Goal: Task Accomplishment & Management: Complete application form

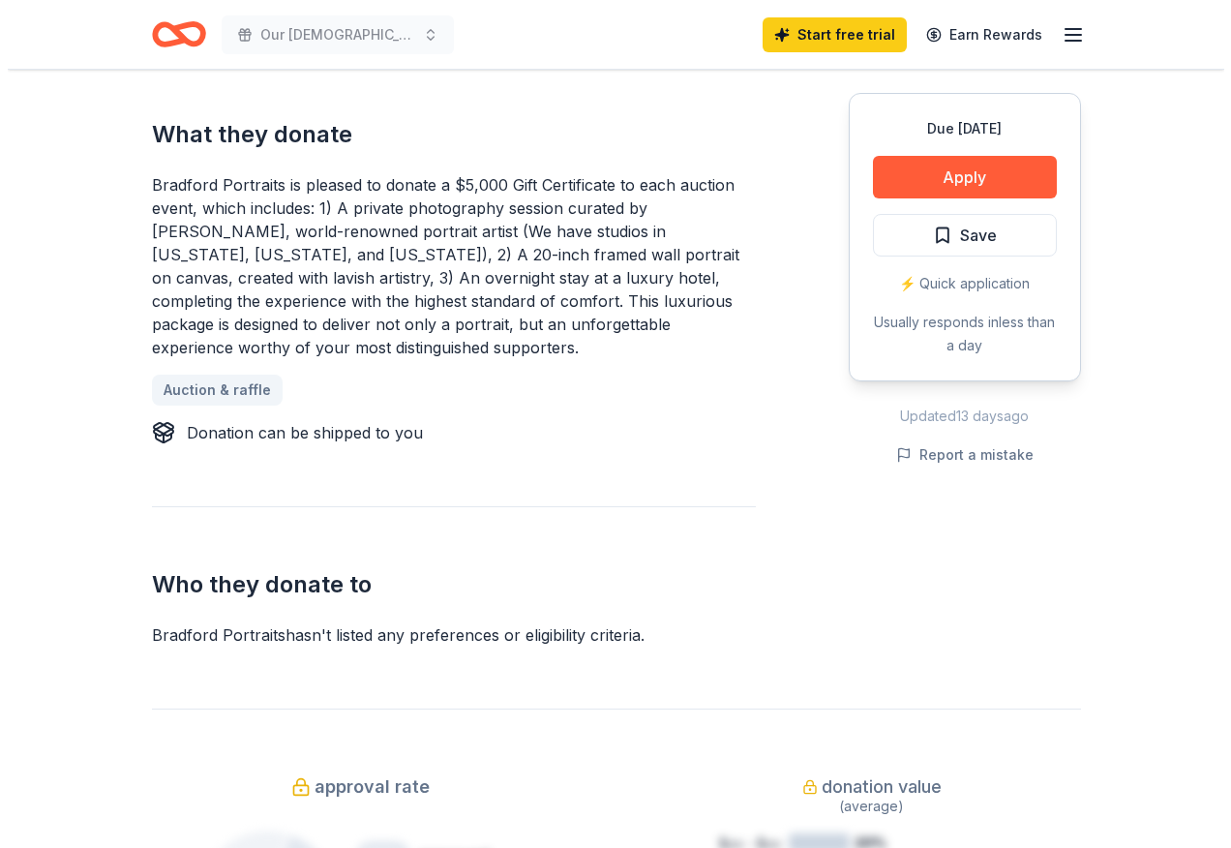
scroll to position [531, 0]
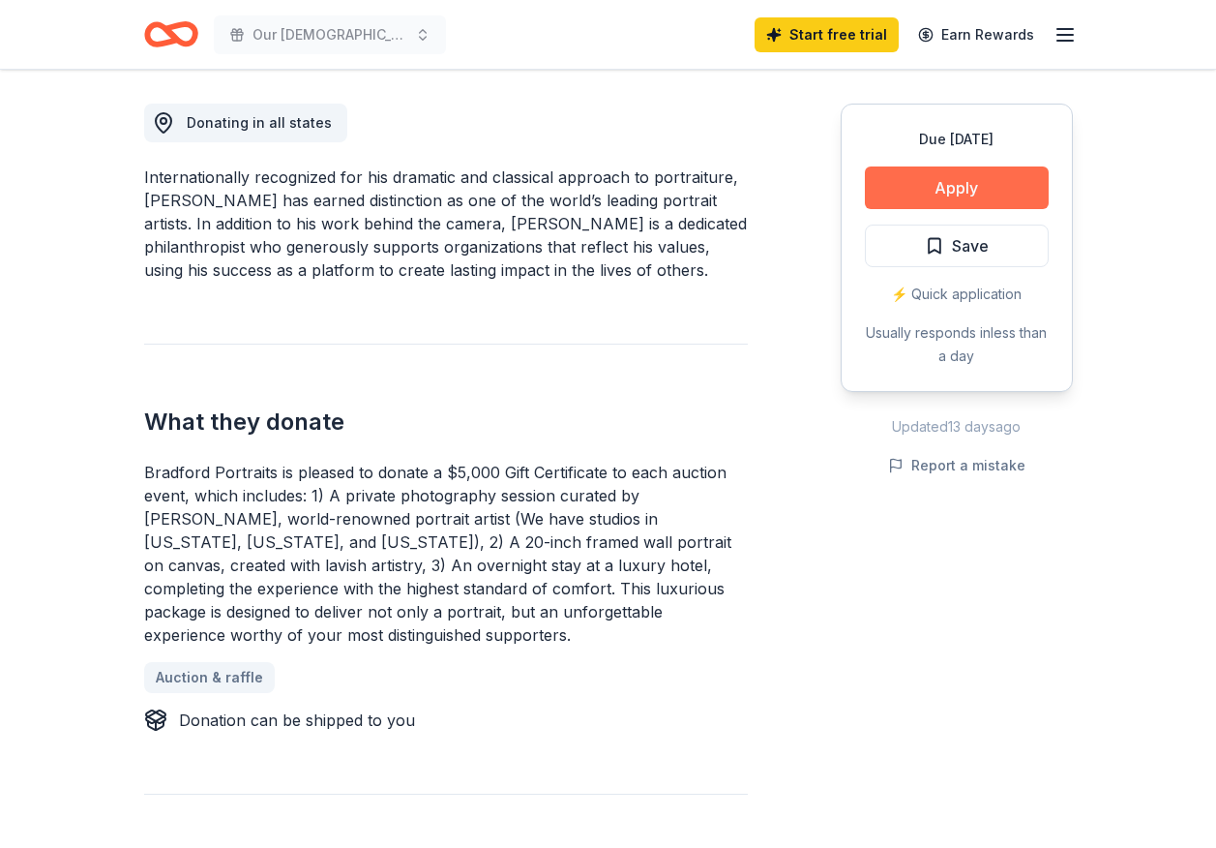
click at [999, 178] on button "Apply" at bounding box center [957, 187] width 184 height 43
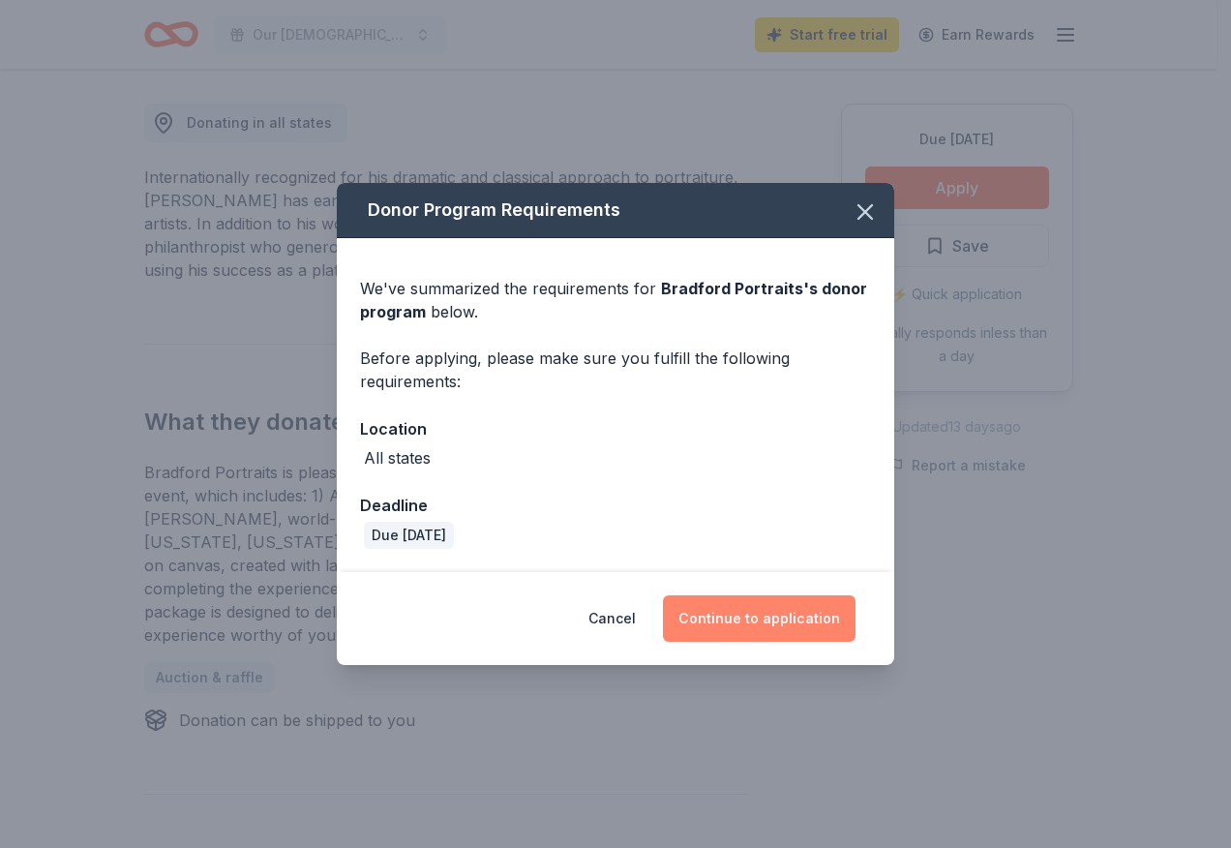
click at [783, 624] on button "Continue to application" at bounding box center [759, 618] width 193 height 46
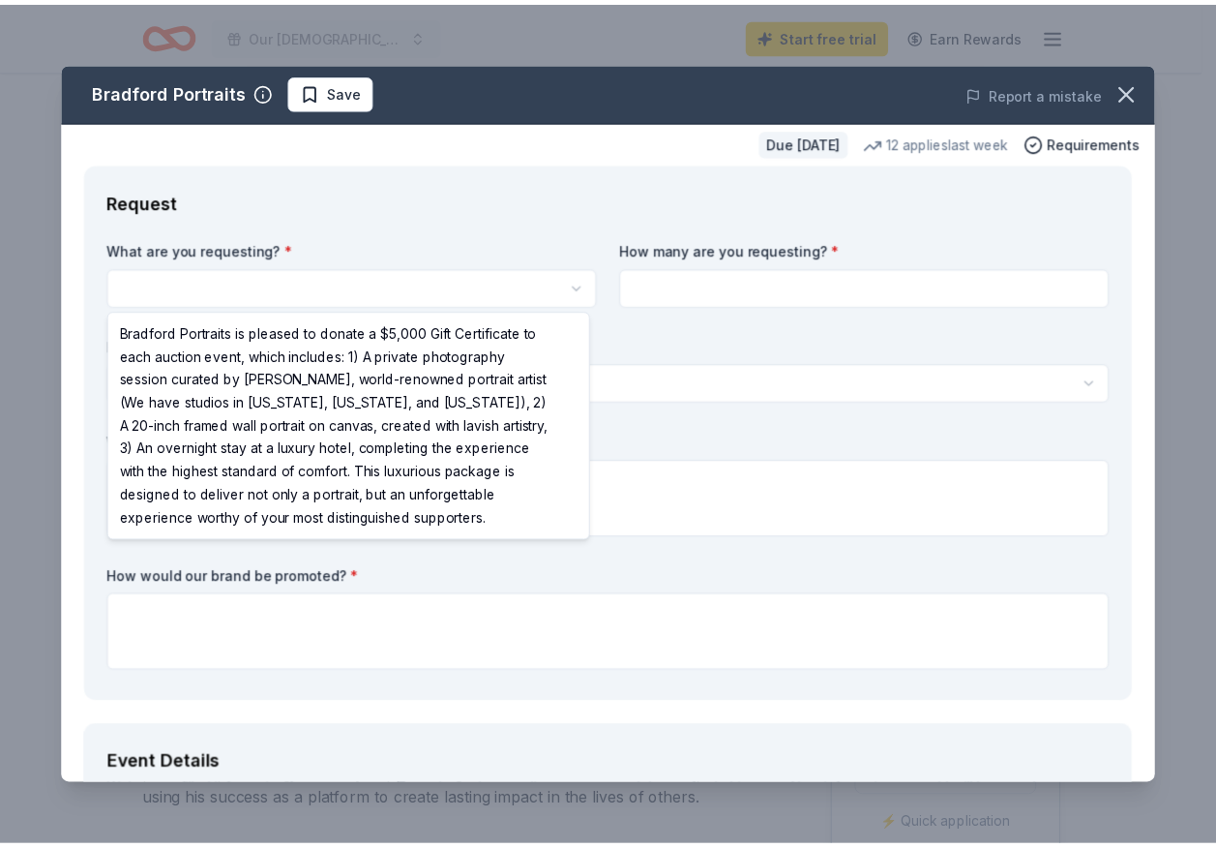
scroll to position [0, 0]
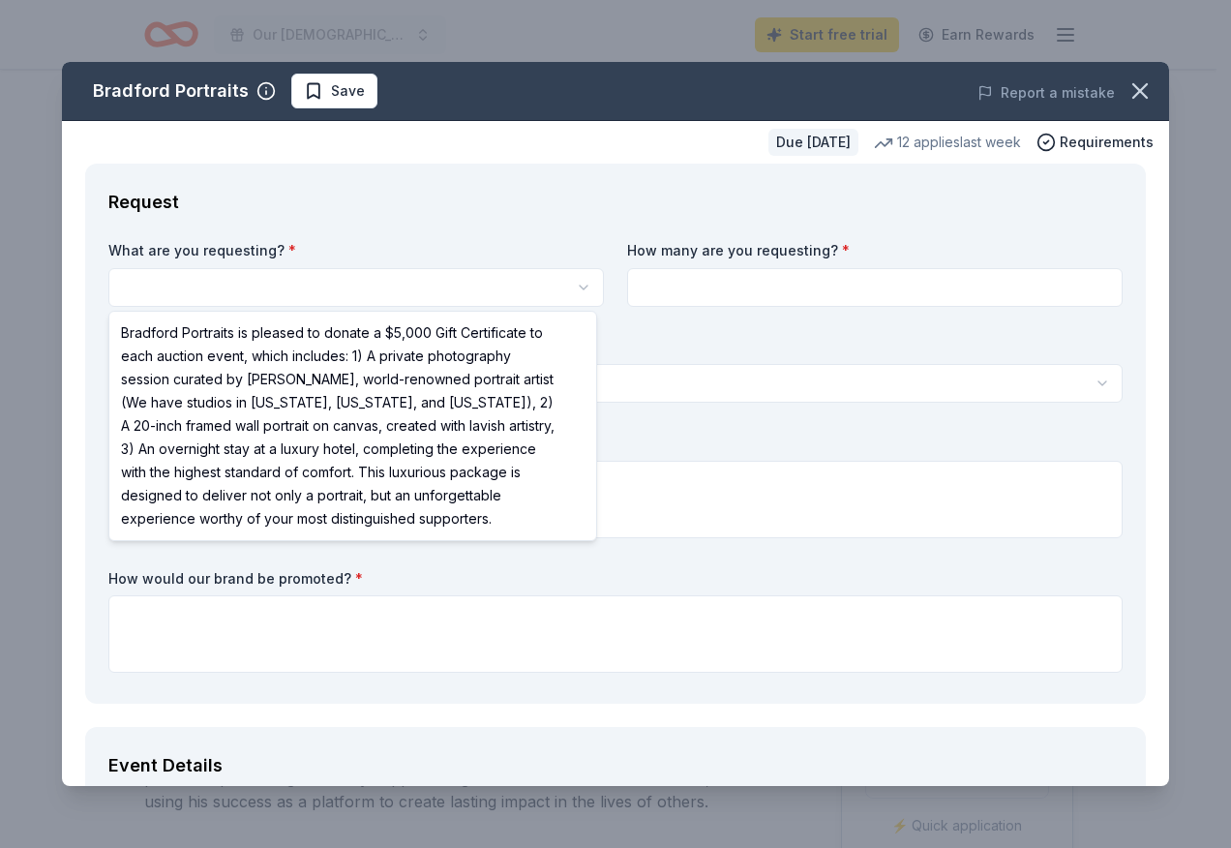
click at [186, 283] on html "Our Lady of the Valley Spectacular Christmas Jubilee Start free trial Earn Rewa…" at bounding box center [615, 424] width 1231 height 848
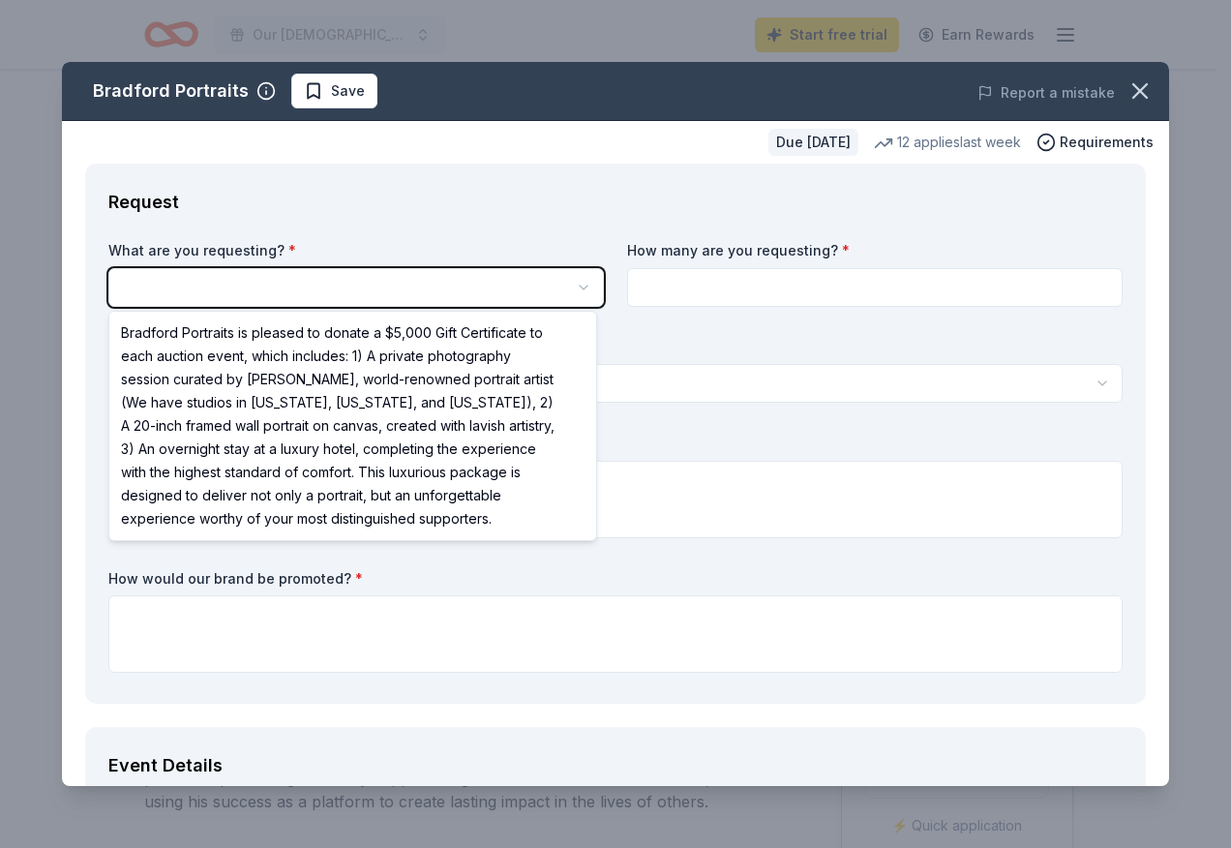
click at [467, 560] on html "Our Lady of the Valley Spectacular Christmas Jubilee Start free trial Earn Rewa…" at bounding box center [615, 424] width 1231 height 848
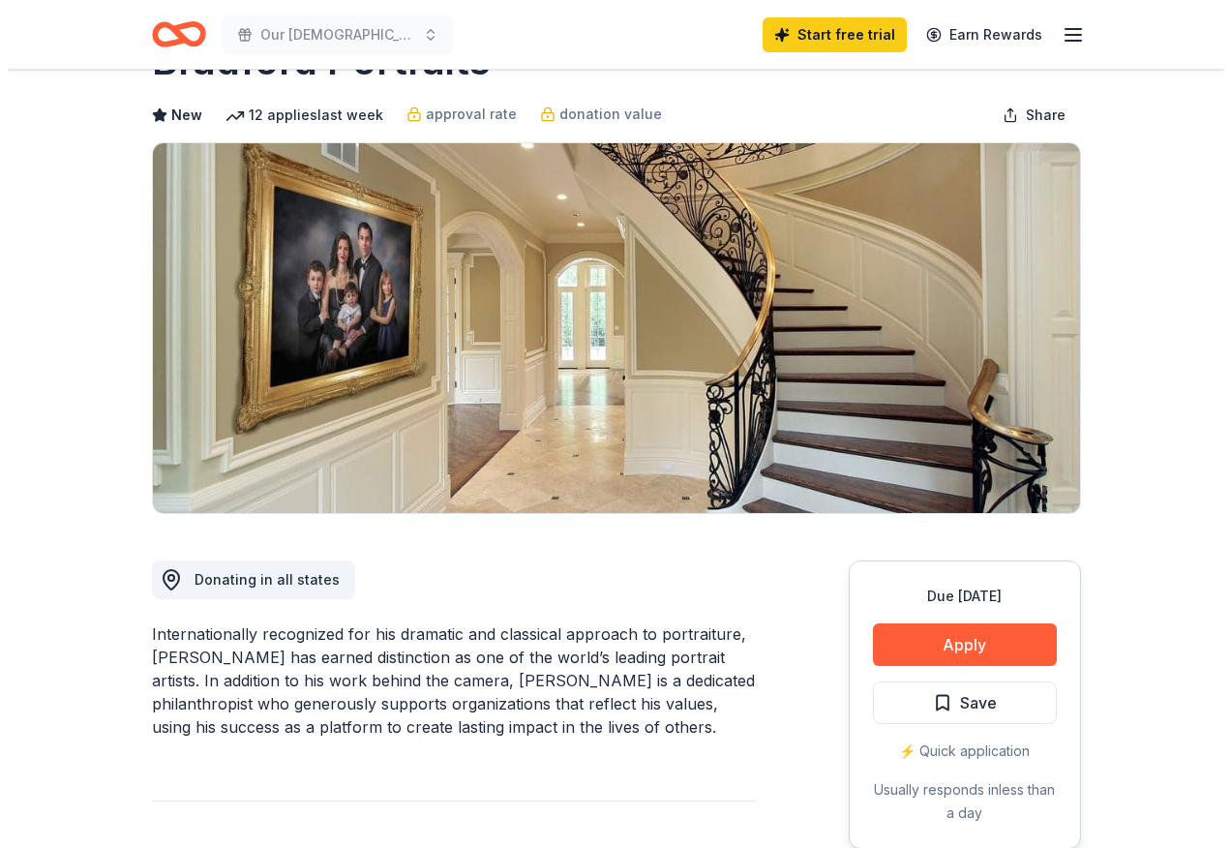
scroll to position [290, 0]
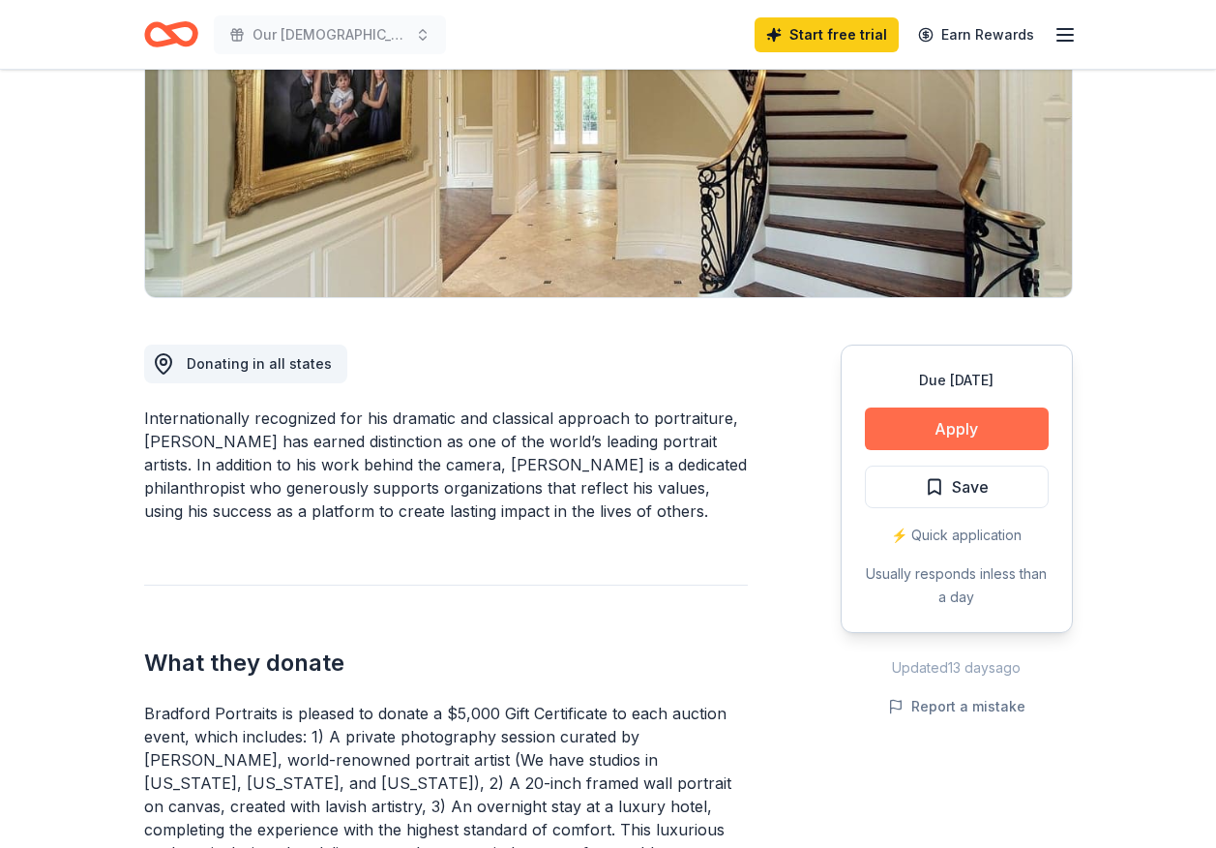
click at [956, 422] on button "Apply" at bounding box center [957, 428] width 184 height 43
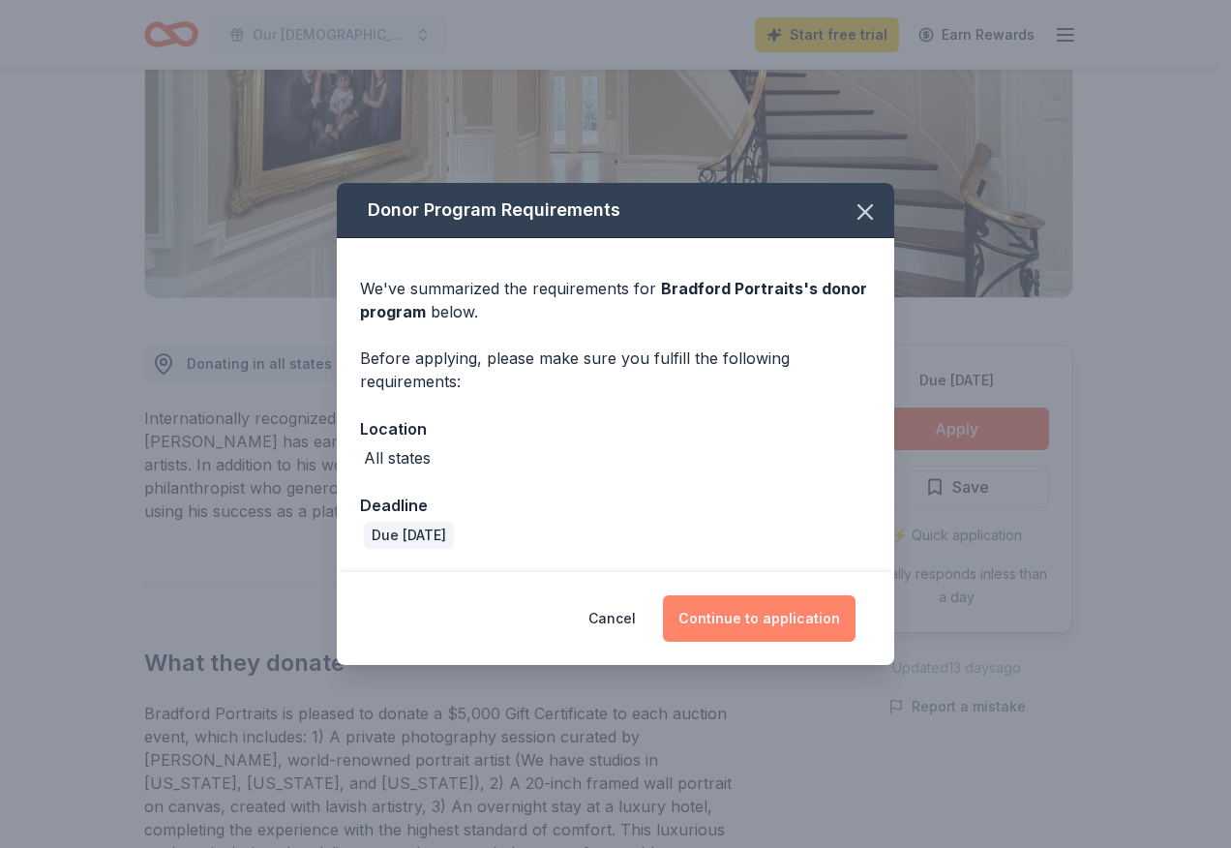
click at [719, 614] on button "Continue to application" at bounding box center [759, 618] width 193 height 46
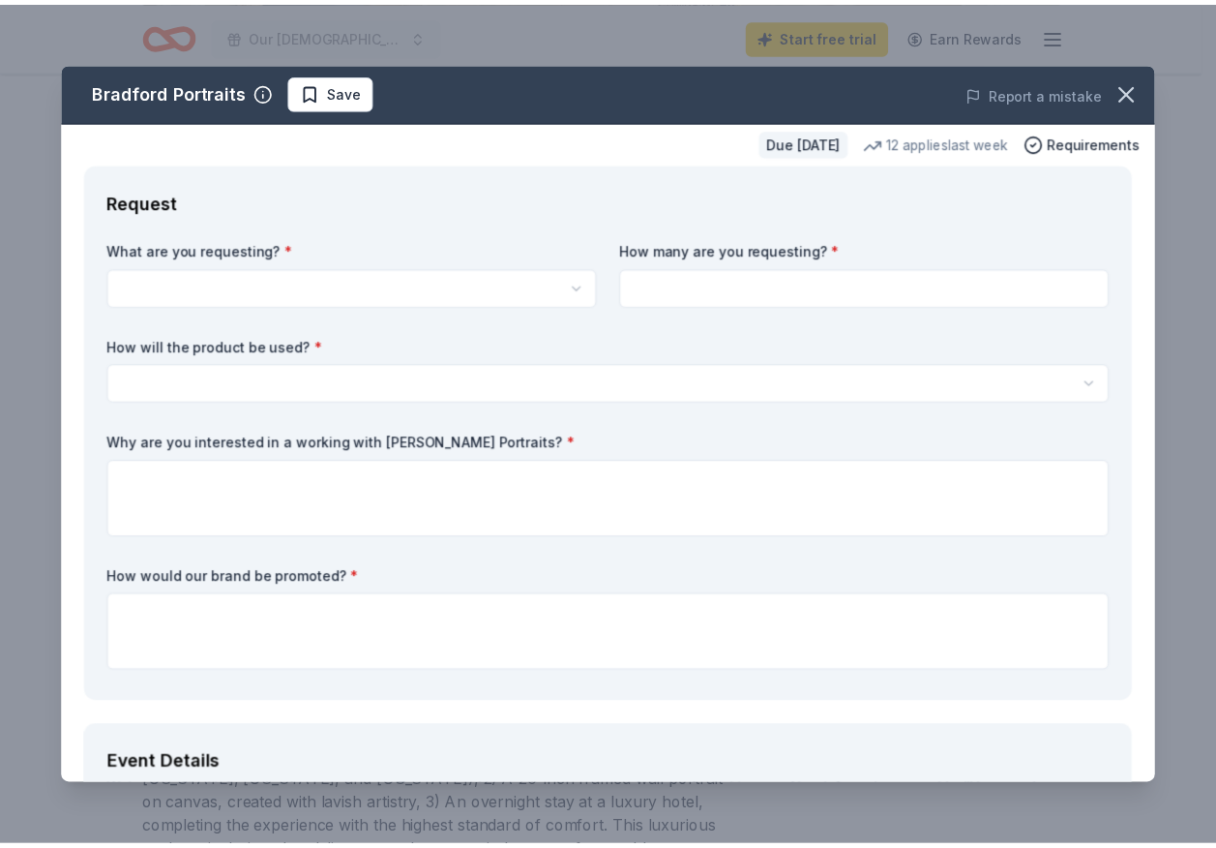
scroll to position [0, 0]
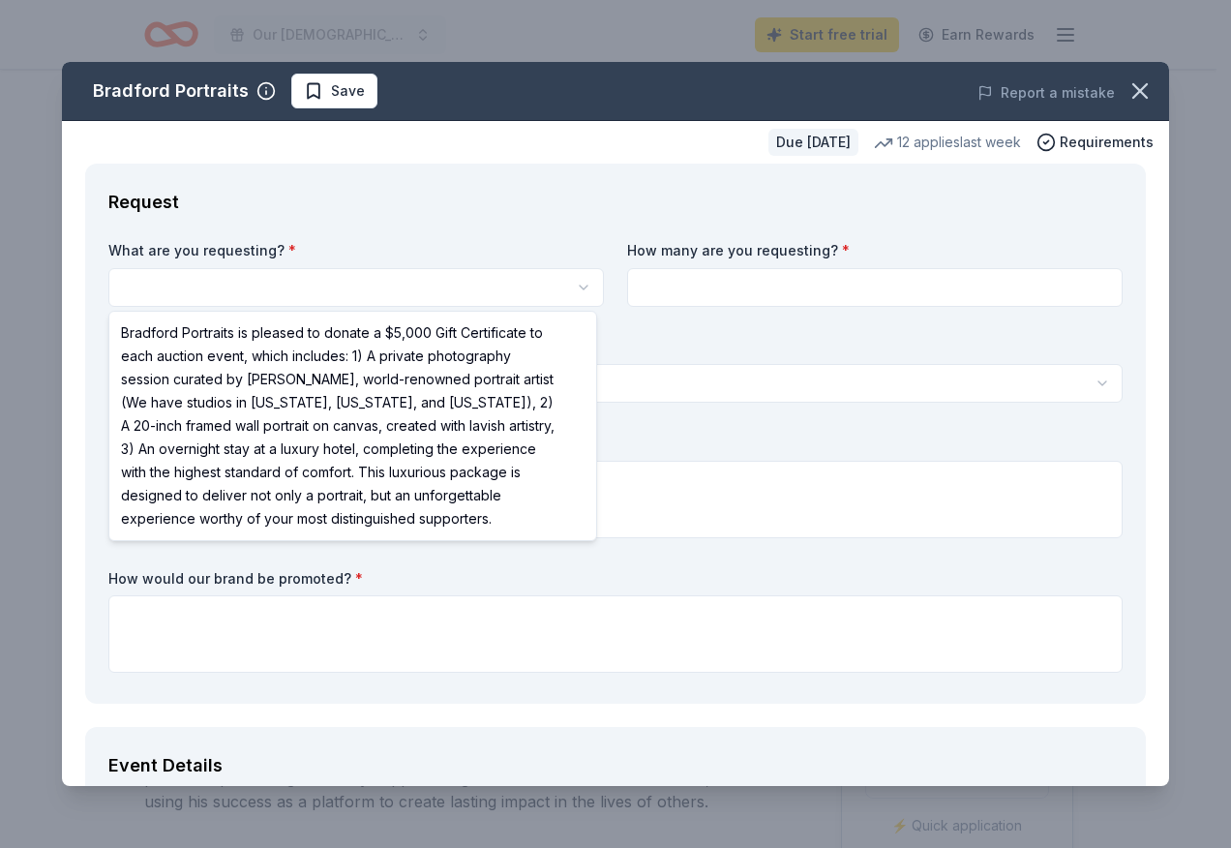
click at [139, 285] on html "Our Lady of the Valley Spectacular Christmas Jubilee Start free trial Earn Rewa…" at bounding box center [615, 424] width 1231 height 848
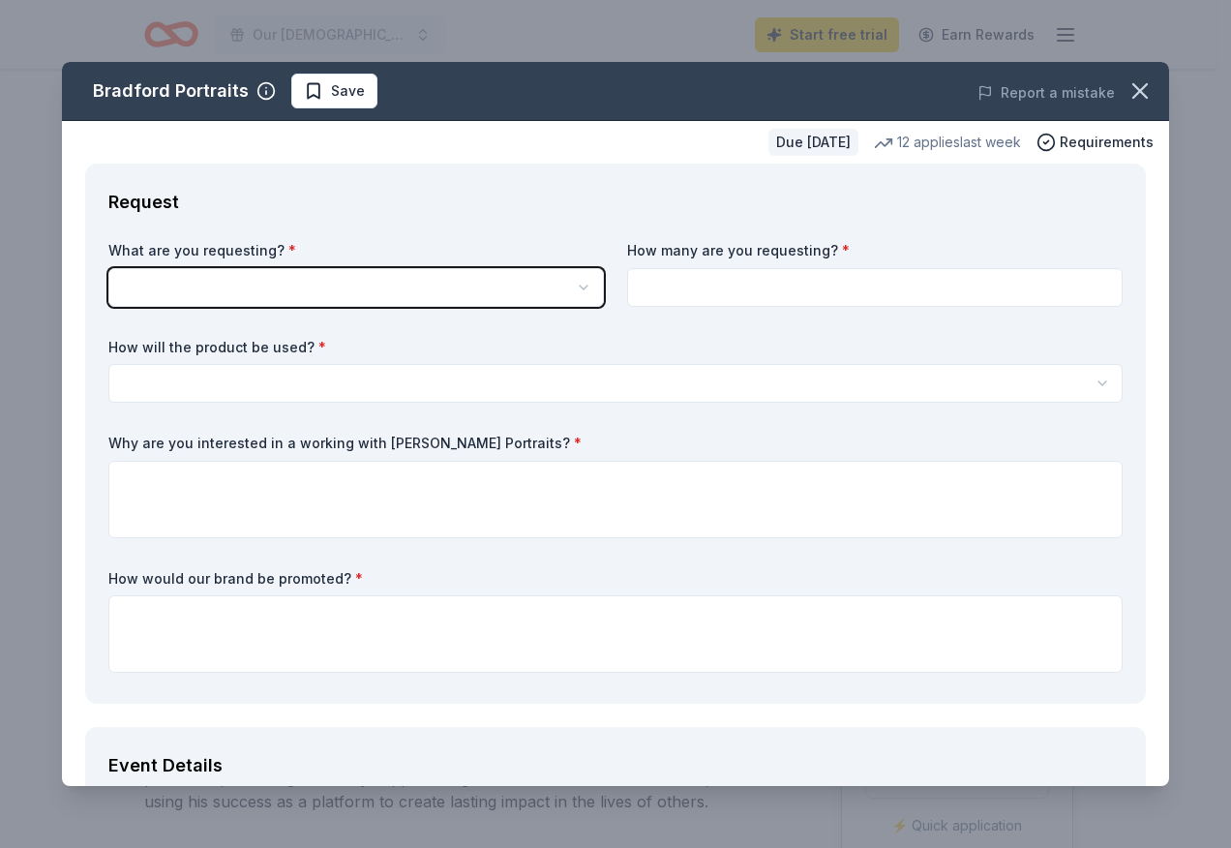
click at [161, 299] on html "Our Lady of the Valley Spectacular Christmas Jubilee Start free trial Earn Rewa…" at bounding box center [615, 424] width 1231 height 848
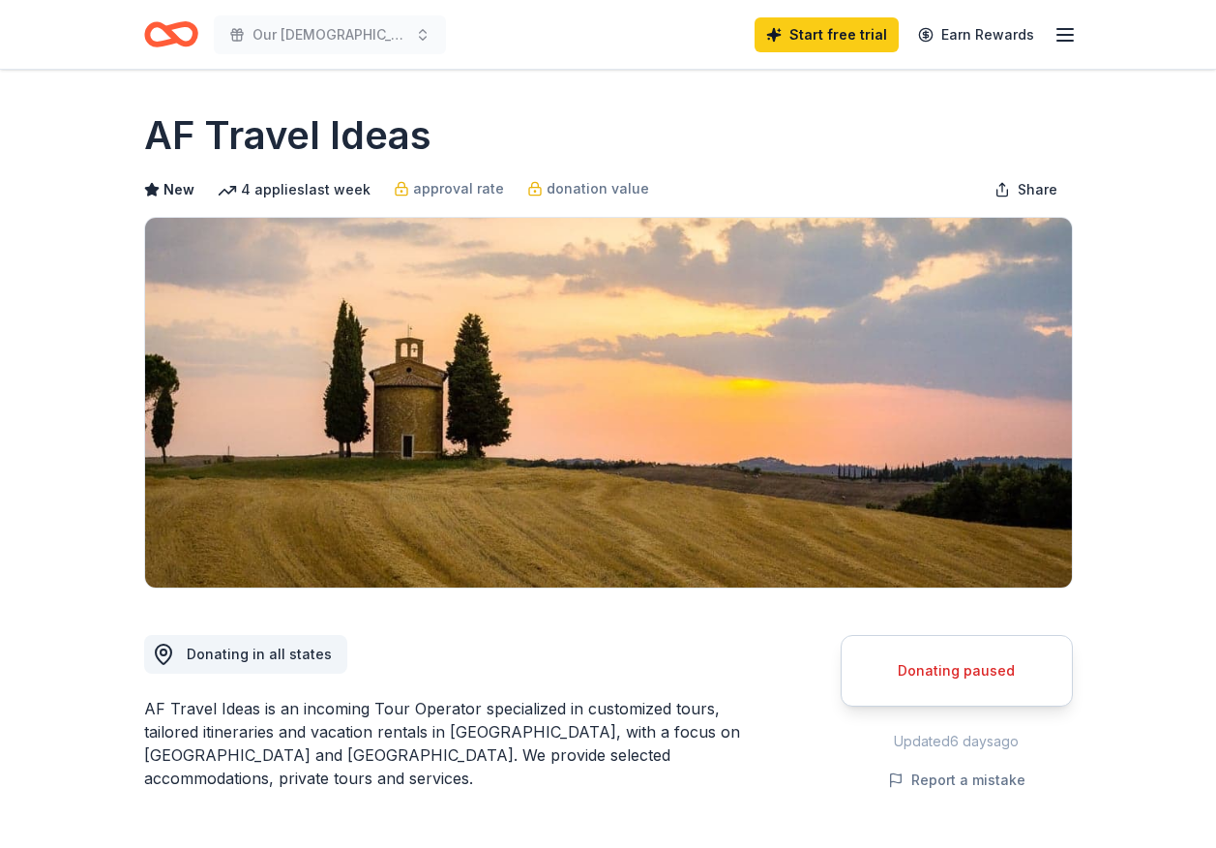
drag, startPoint x: 1156, startPoint y: 552, endPoint x: 1201, endPoint y: 547, distance: 44.8
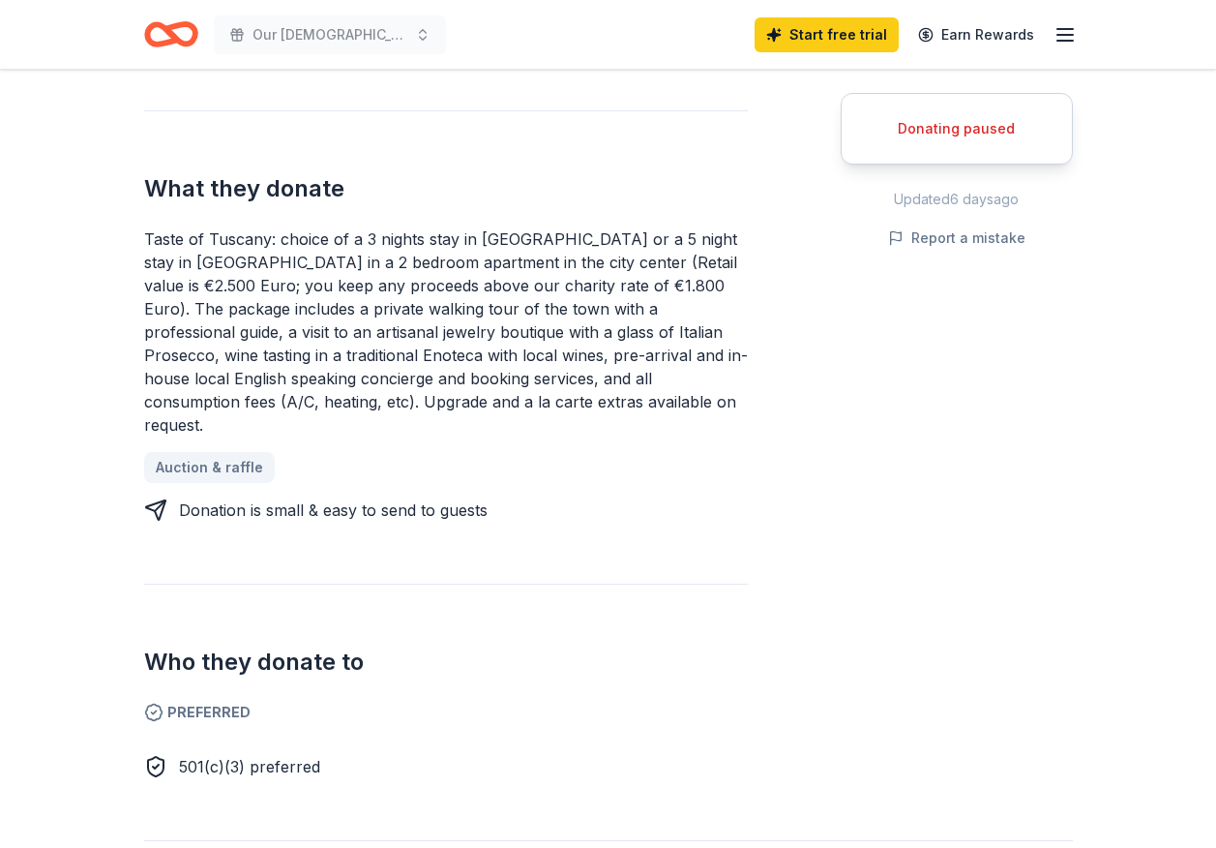
drag, startPoint x: 897, startPoint y: 621, endPoint x: 988, endPoint y: 630, distance: 91.4
click at [987, 630] on div "Donating paused Updated [DATE] Report a mistake" at bounding box center [957, 312] width 232 height 931
